Goal: Learn about a topic

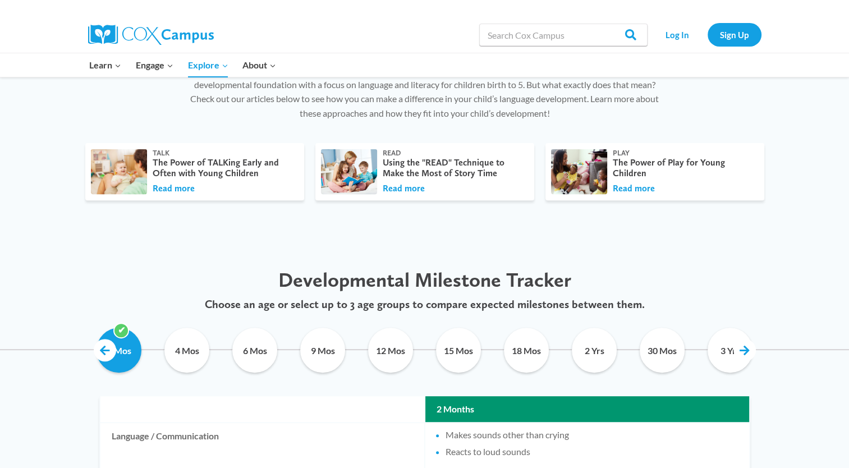
scroll to position [379, 0]
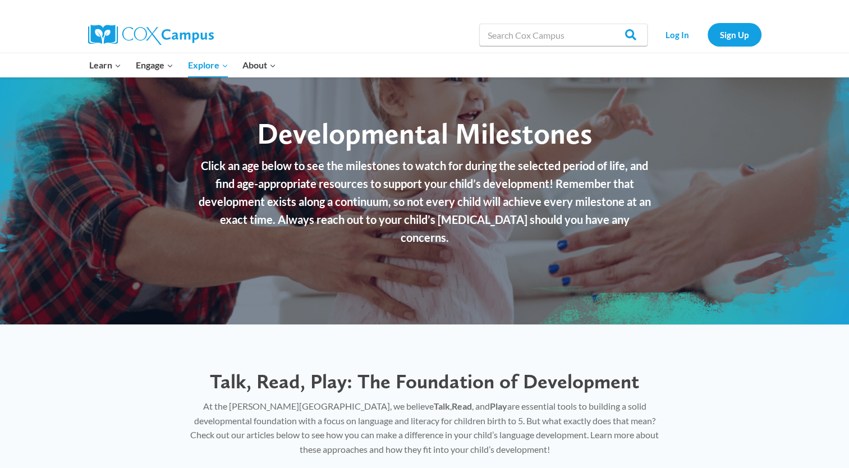
scroll to position [379, 0]
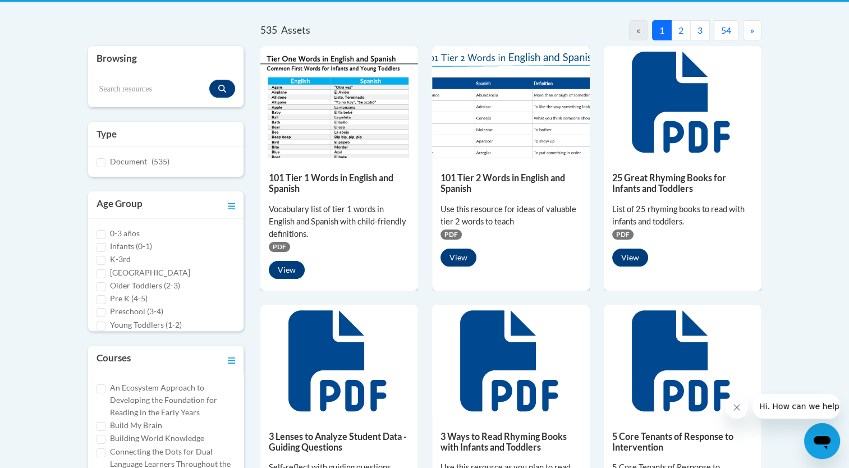
scroll to position [209, 0]
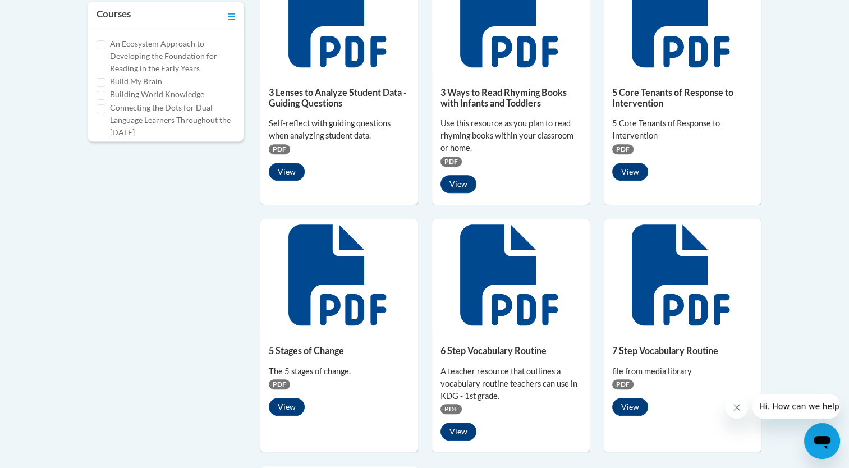
scroll to position [614, 0]
